Goal: Communication & Community: Answer question/provide support

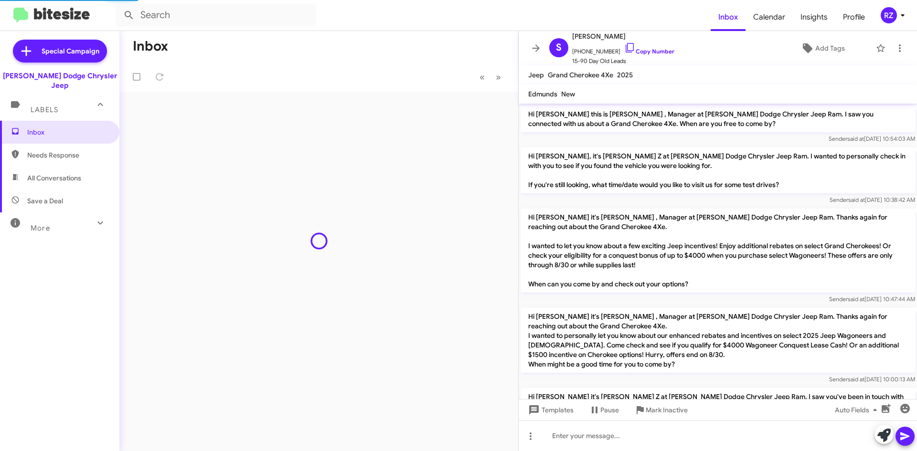
scroll to position [530, 0]
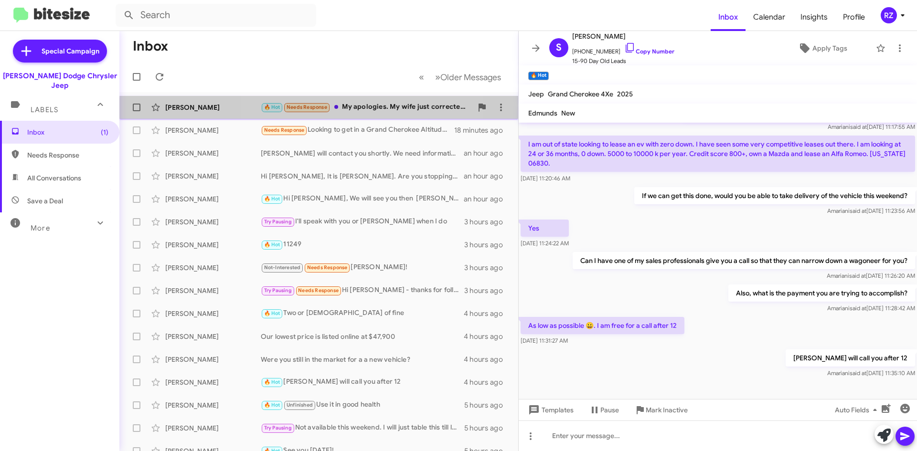
click at [372, 113] on div "Stephen Mannix 🔥 Hot Needs Response My apologies. My wife just corrected me tha…" at bounding box center [318, 107] width 383 height 19
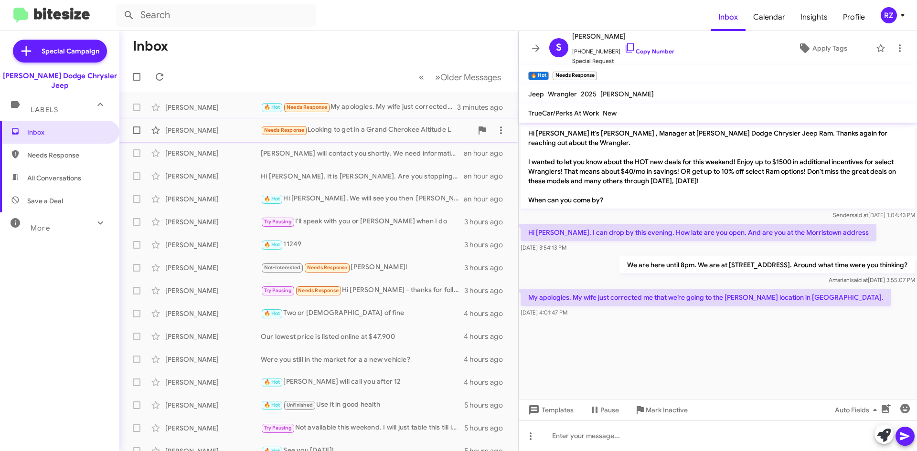
click at [243, 129] on div "[PERSON_NAME]" at bounding box center [213, 131] width 96 height 10
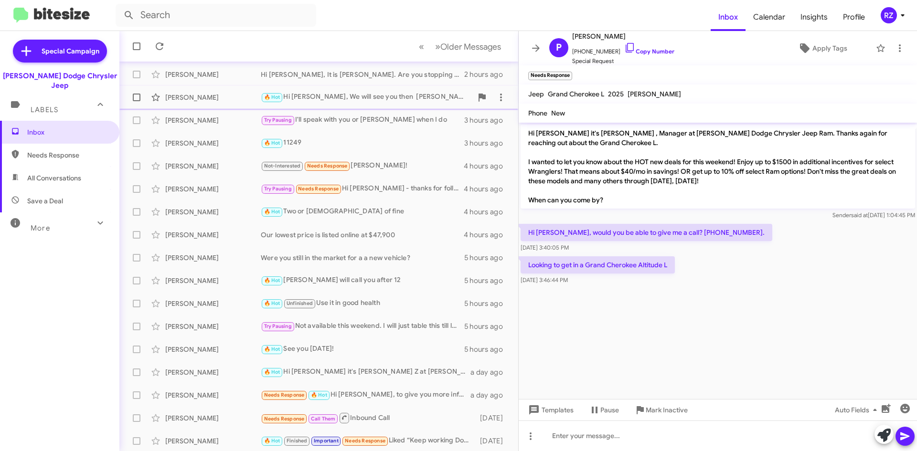
scroll to position [103, 0]
click at [421, 413] on div "Needs Response Call Them Inbound Call" at bounding box center [367, 417] width 212 height 12
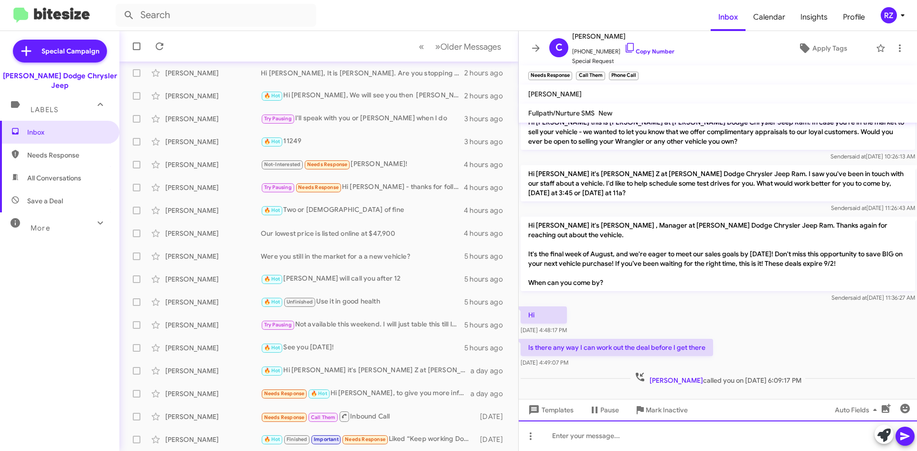
click at [564, 440] on div at bounding box center [718, 436] width 398 height 31
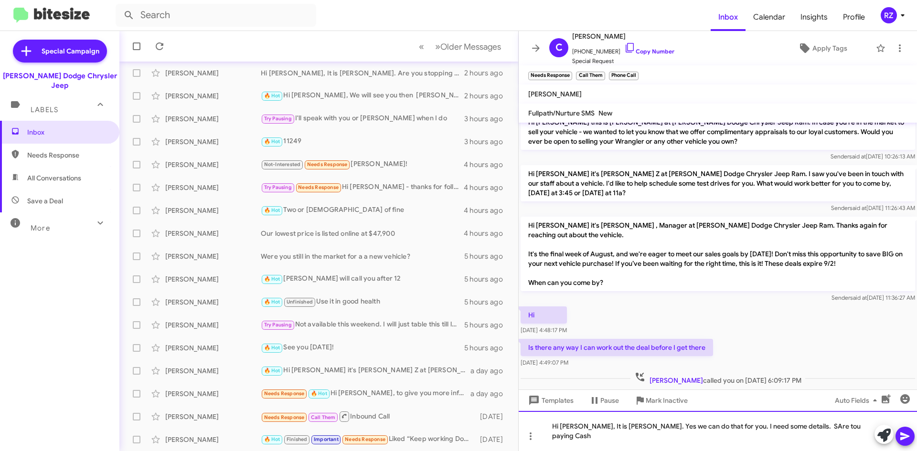
click at [766, 435] on div "Hi [PERSON_NAME], It is [PERSON_NAME]. Yes we can do that for you. I need some …" at bounding box center [718, 431] width 398 height 40
click at [781, 437] on div "Hi [PERSON_NAME], It is [PERSON_NAME]. Yes we can do that for you. I need some …" at bounding box center [718, 431] width 398 height 40
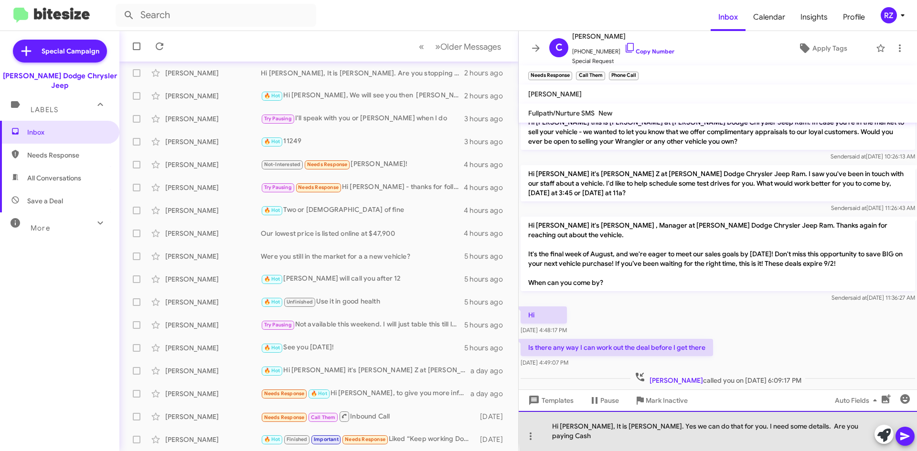
click at [833, 435] on div "Hi [PERSON_NAME], It is [PERSON_NAME]. Yes we can do that for you. I need some …" at bounding box center [718, 431] width 398 height 40
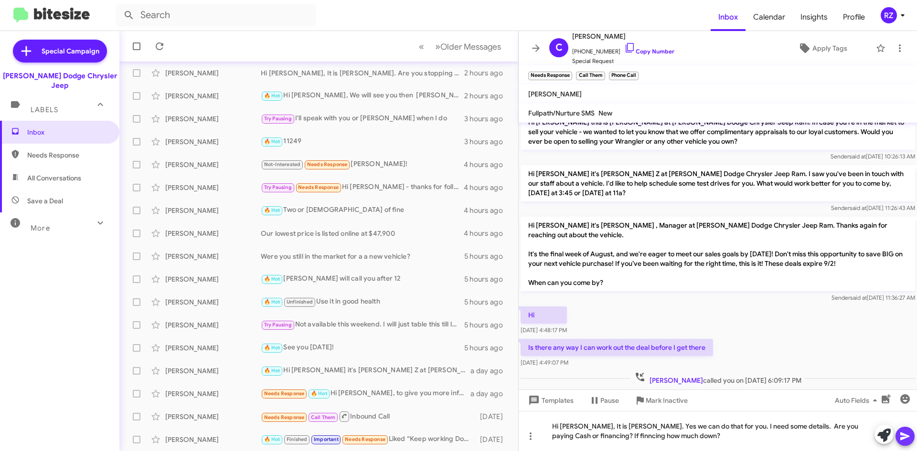
click at [909, 435] on icon at bounding box center [904, 436] width 11 height 11
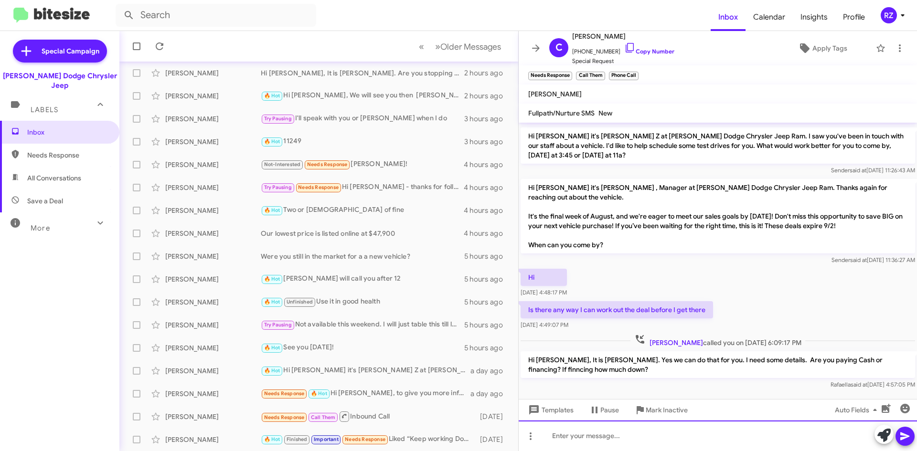
scroll to position [210, 0]
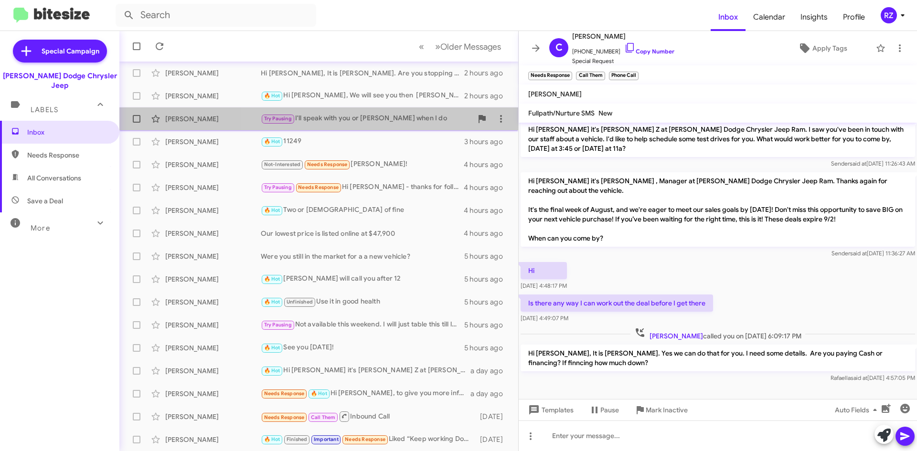
click at [424, 117] on div "Try Pausing I'll speak with you or [PERSON_NAME] when I do" at bounding box center [367, 118] width 212 height 11
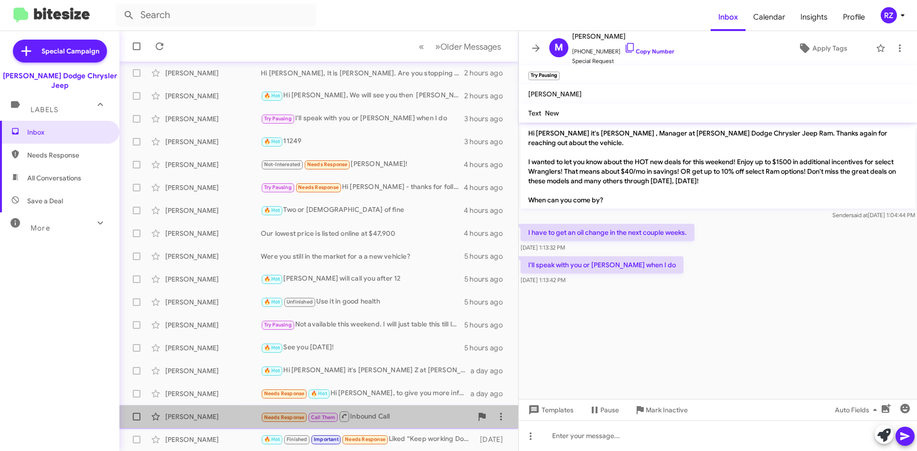
click at [437, 421] on div "Needs Response Call Them Inbound Call" at bounding box center [367, 417] width 212 height 12
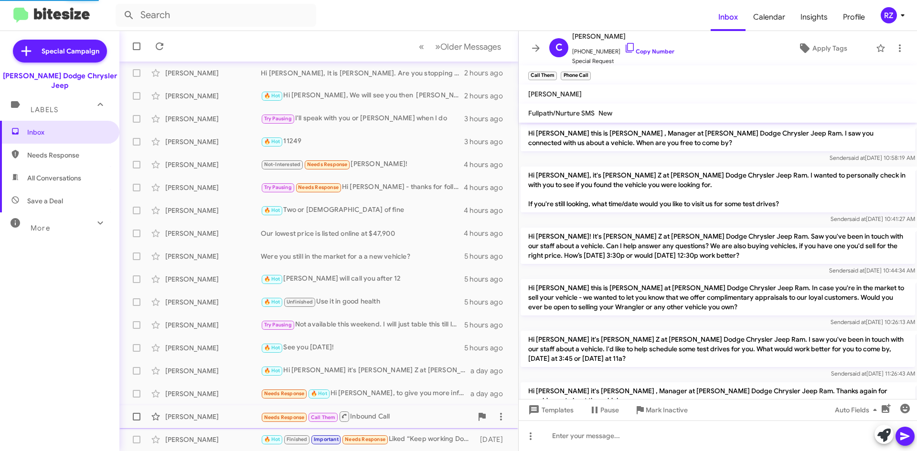
scroll to position [210, 0]
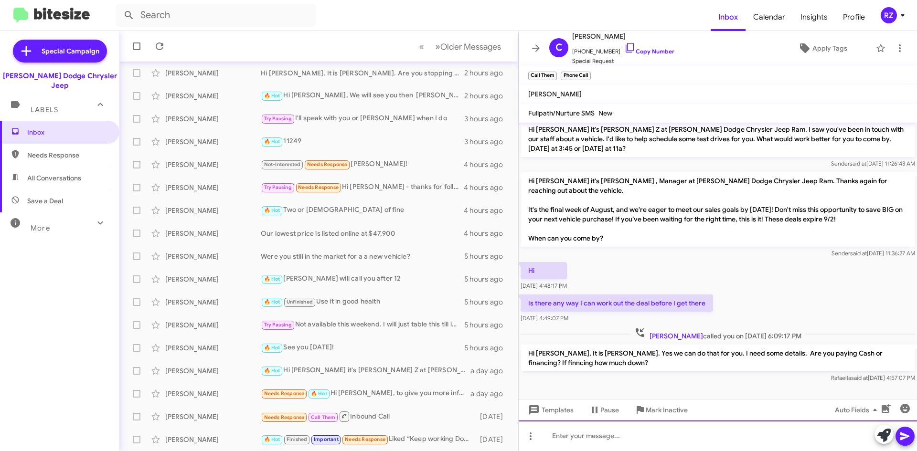
click at [581, 439] on div at bounding box center [718, 436] width 398 height 31
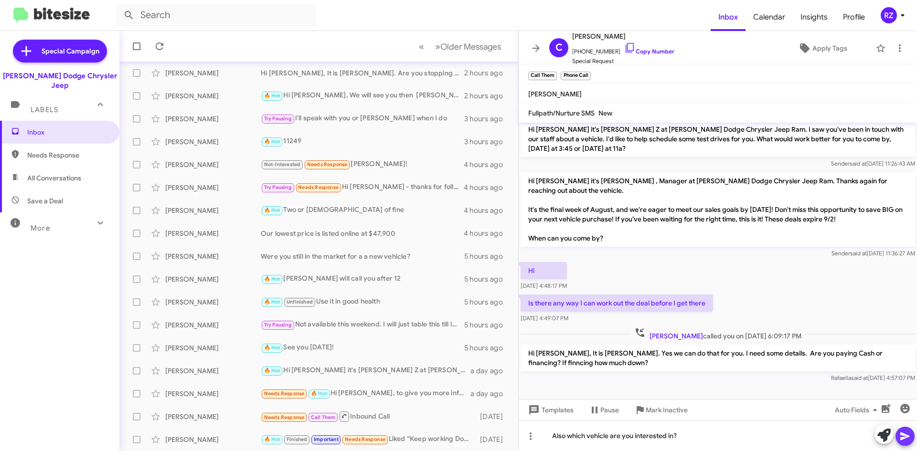
click at [904, 437] on icon at bounding box center [904, 437] width 9 height 8
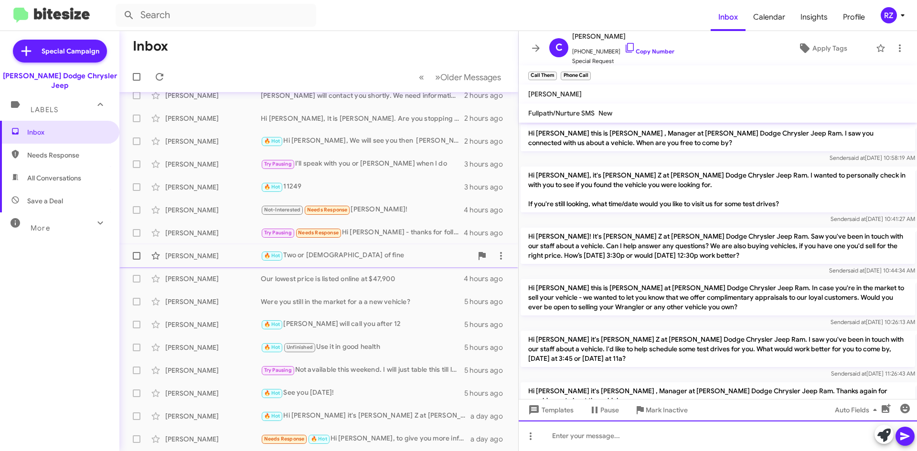
scroll to position [8, 0]
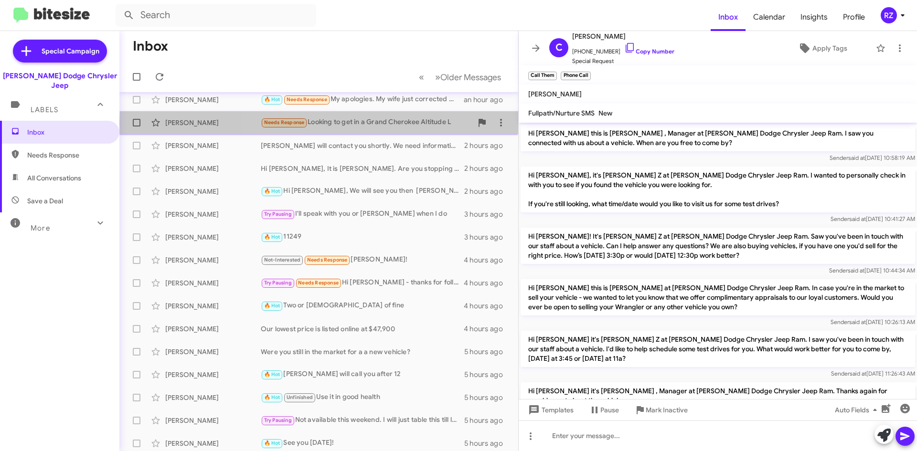
click at [458, 124] on div "Needs Response Looking to get in a Grand Cherokee Altitude L" at bounding box center [367, 122] width 212 height 11
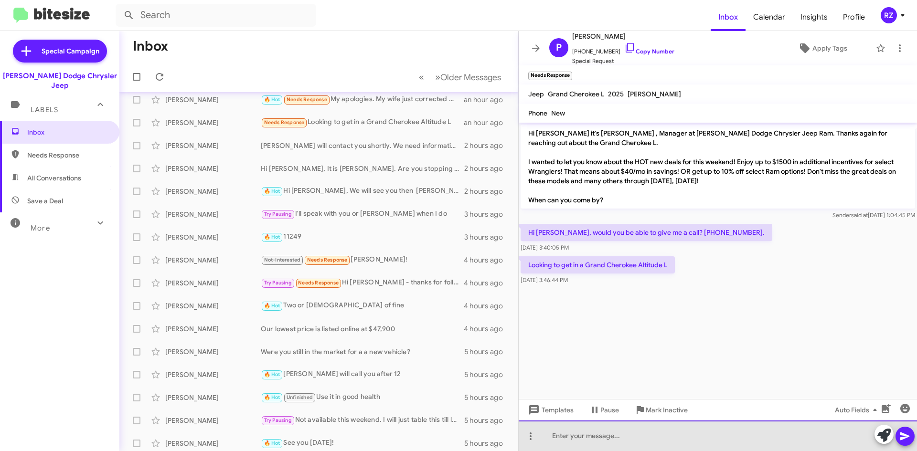
click at [579, 439] on div at bounding box center [718, 436] width 398 height 31
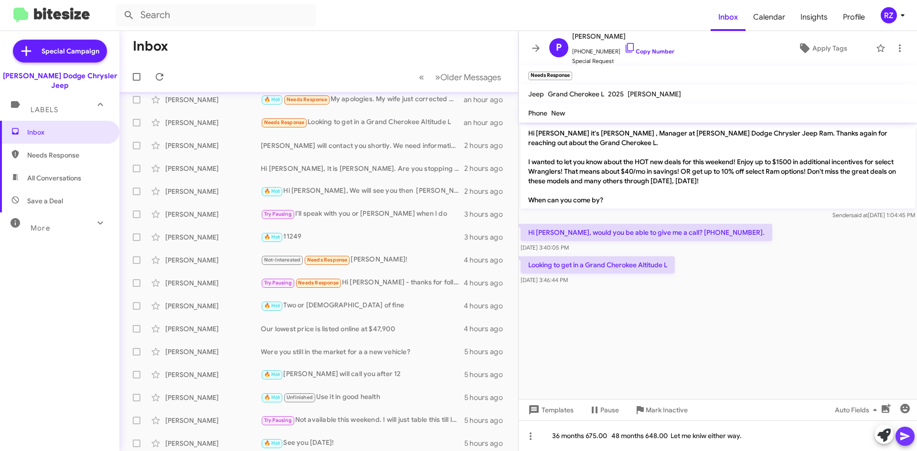
click at [908, 436] on icon at bounding box center [904, 437] width 9 height 8
